Goal: Transaction & Acquisition: Purchase product/service

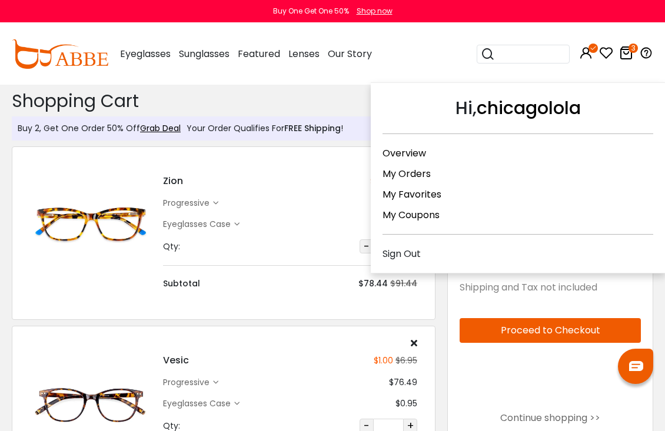
click at [594, 52] on icon at bounding box center [592, 48] width 9 height 9
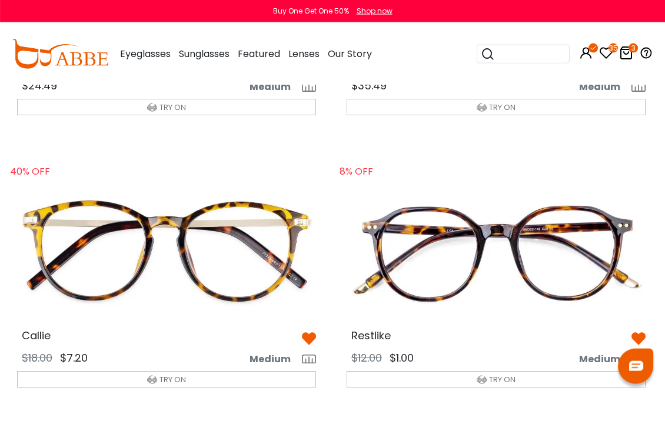
scroll to position [806, 1]
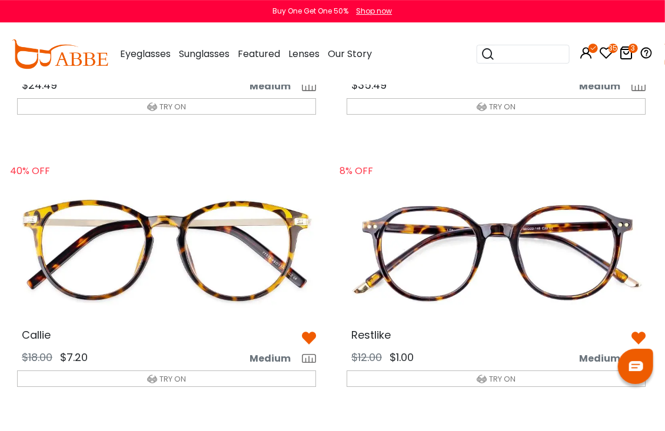
click at [257, 261] on img at bounding box center [167, 250] width 318 height 159
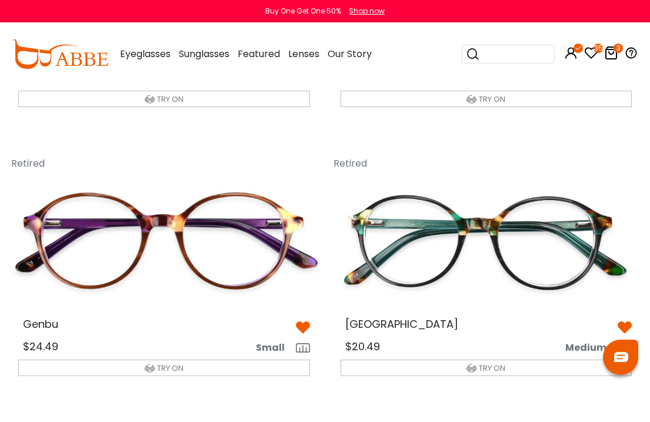
scroll to position [1340, 0]
click at [254, 253] on img at bounding box center [164, 241] width 311 height 155
click at [58, 318] on span "Genbu" at bounding box center [40, 324] width 35 height 15
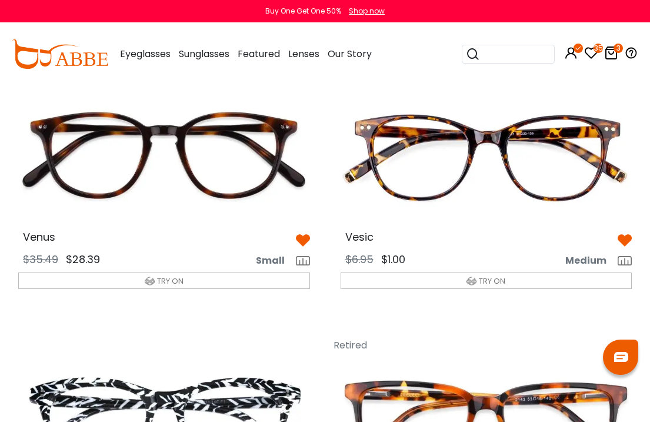
scroll to position [3575, 0]
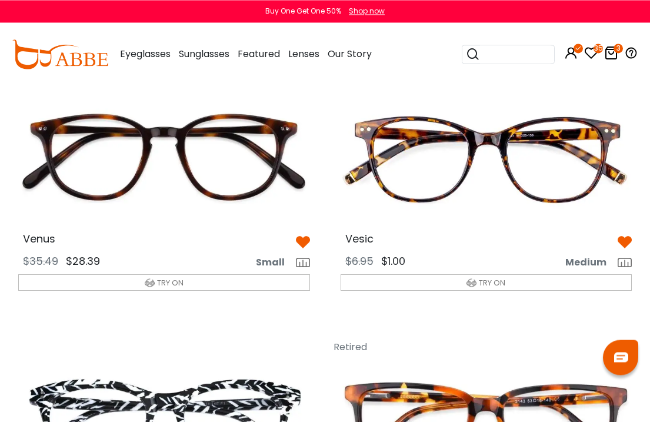
click at [578, 153] on img at bounding box center [486, 155] width 311 height 155
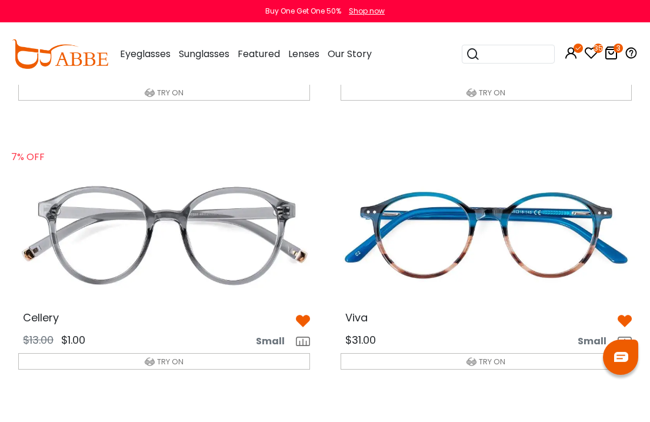
scroll to position [4303, 0]
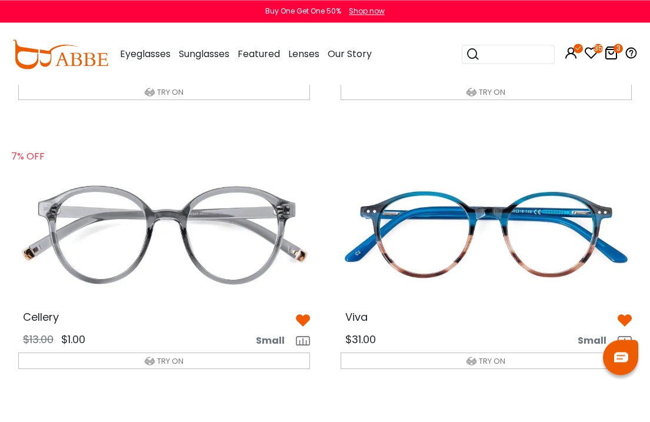
click at [553, 206] on img at bounding box center [486, 234] width 311 height 155
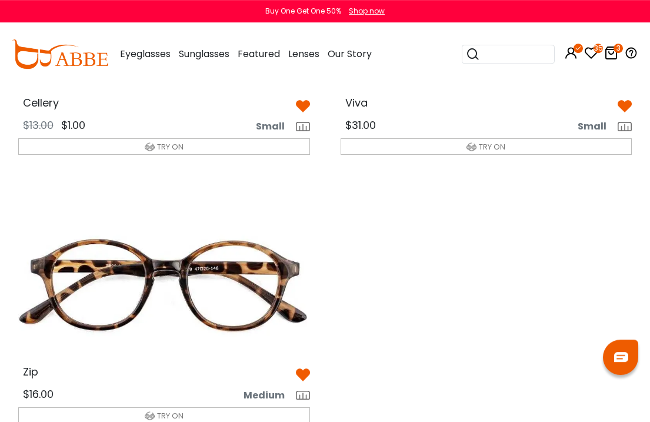
scroll to position [4519, 0]
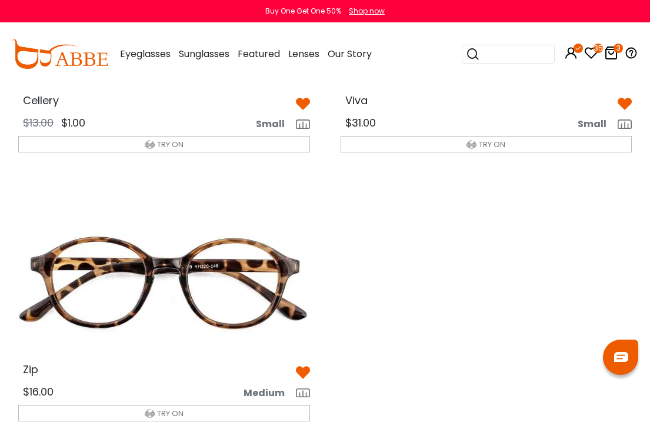
click at [256, 270] on img at bounding box center [164, 286] width 311 height 155
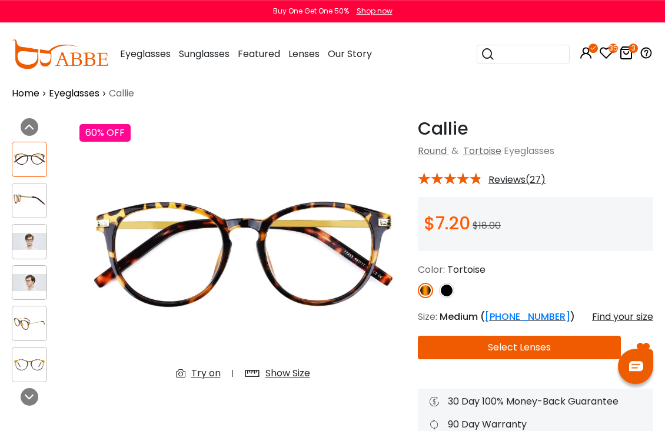
scroll to position [14, 0]
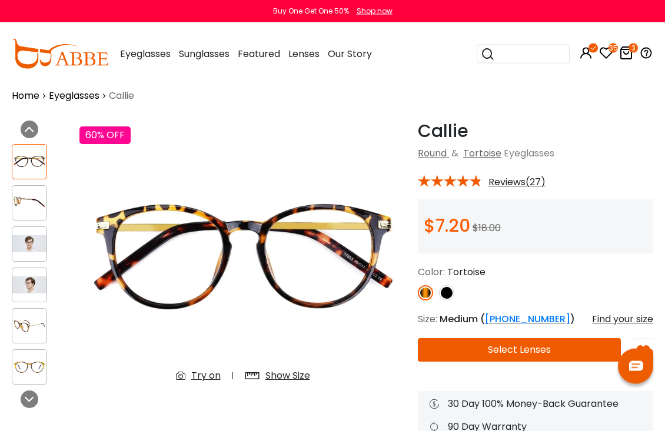
click at [36, 245] on img at bounding box center [29, 243] width 34 height 17
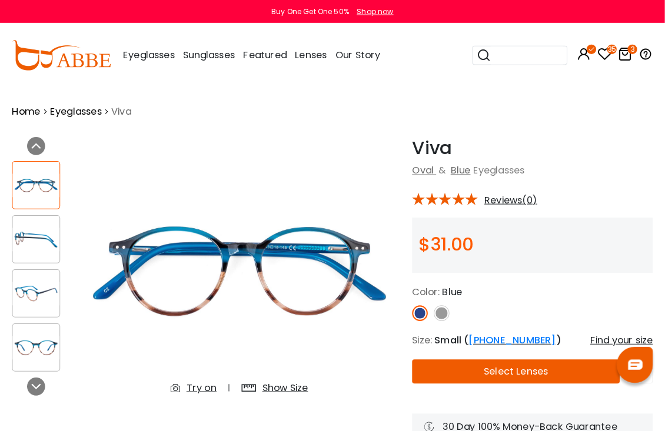
scroll to position [2, 0]
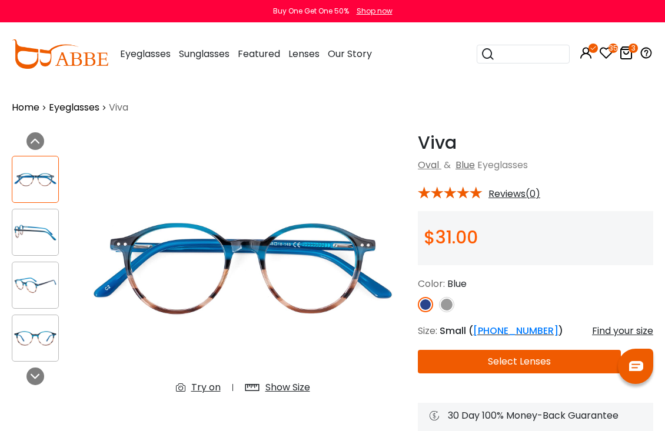
click at [453, 305] on img at bounding box center [446, 304] width 15 height 15
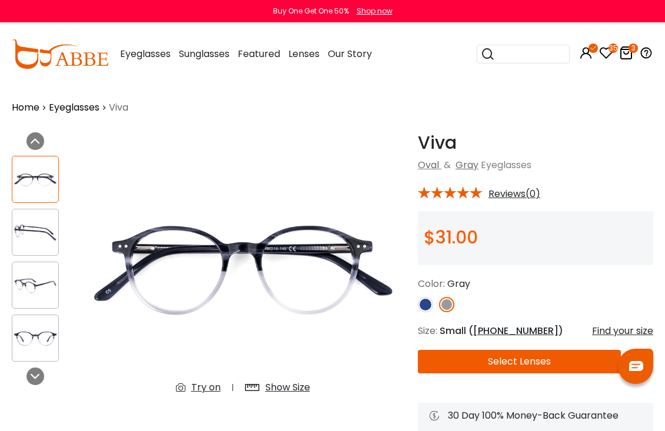
click at [428, 305] on img at bounding box center [425, 304] width 15 height 15
